Goal: Task Accomplishment & Management: Use online tool/utility

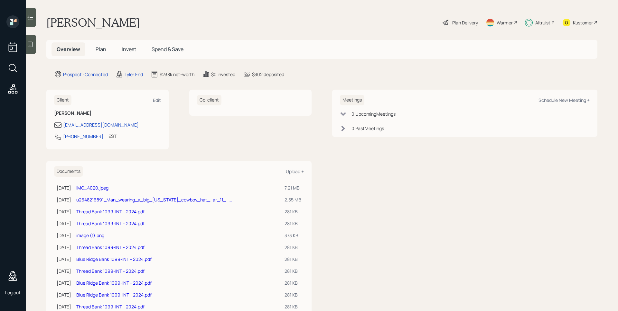
click at [55, 24] on h1 "Trevor Nelson" at bounding box center [93, 22] width 94 height 14
click at [86, 23] on h1 "[PERSON_NAME]" at bounding box center [93, 22] width 94 height 14
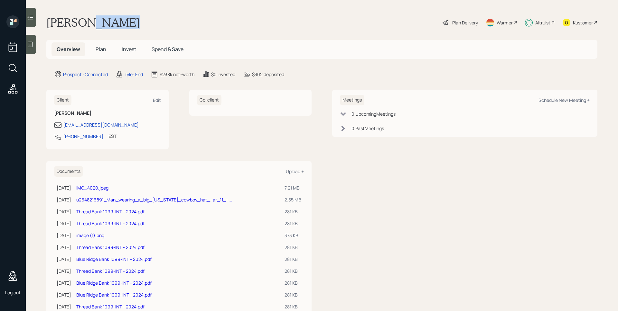
click at [86, 23] on h1 "[PERSON_NAME]" at bounding box center [93, 22] width 94 height 14
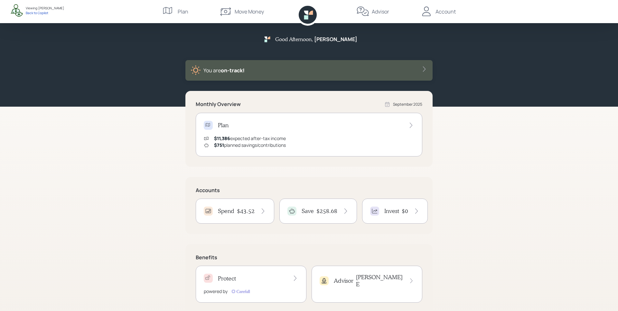
click at [239, 213] on h4 "$43.52" at bounding box center [246, 211] width 18 height 7
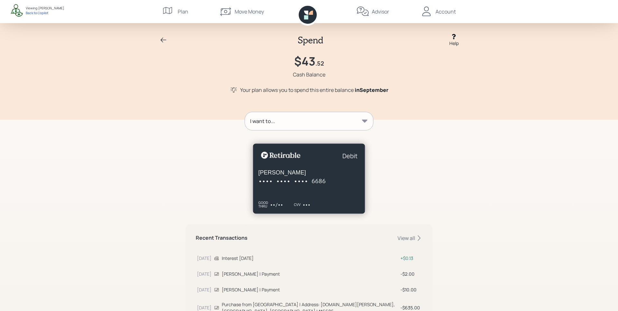
click at [320, 129] on div "I want to..." at bounding box center [309, 121] width 128 height 18
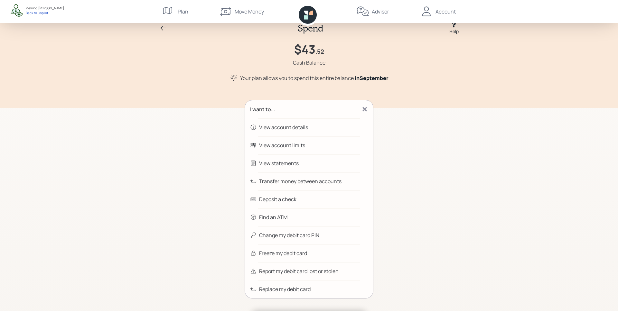
scroll to position [13, 0]
click at [294, 252] on div "Freeze my debit card" at bounding box center [283, 252] width 48 height 8
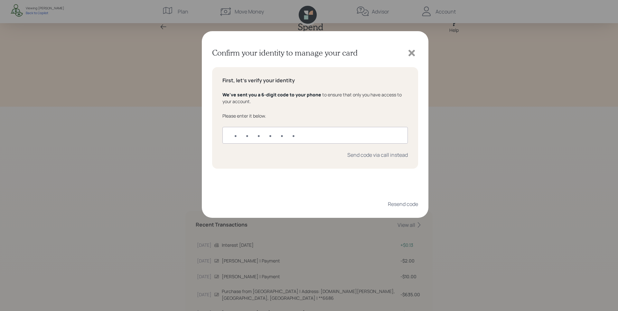
click at [414, 53] on icon at bounding box center [412, 53] width 10 height 10
